Goal: Information Seeking & Learning: Find specific page/section

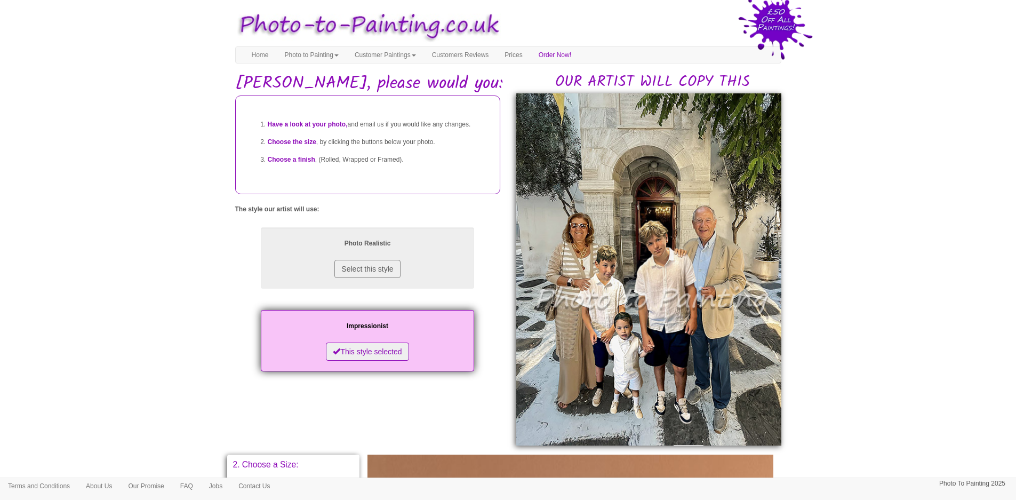
scroll to position [1364, 0]
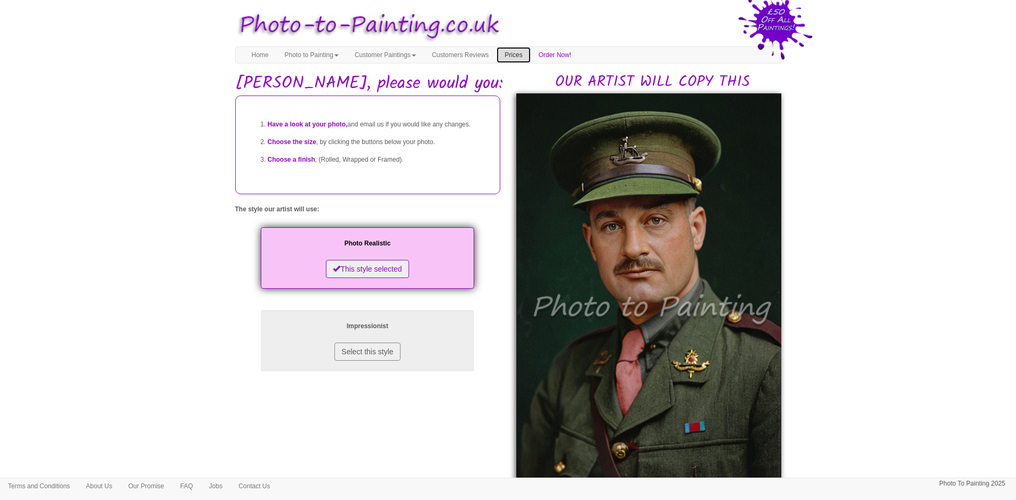
click at [530, 55] on link "Prices" at bounding box center [514, 55] width 34 height 16
